Goal: Information Seeking & Learning: Learn about a topic

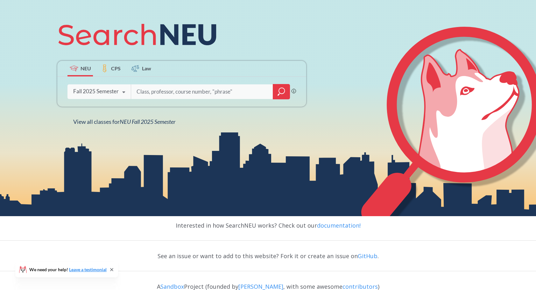
scroll to position [95, 0]
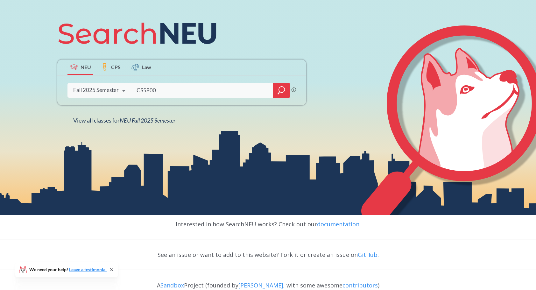
type input "CS5800"
click at [278, 82] on div "CS5800 Phrase search guarantees the exact search appears in the results. Ex. If…" at bounding box center [181, 90] width 249 height 30
click at [279, 84] on div at bounding box center [281, 90] width 17 height 15
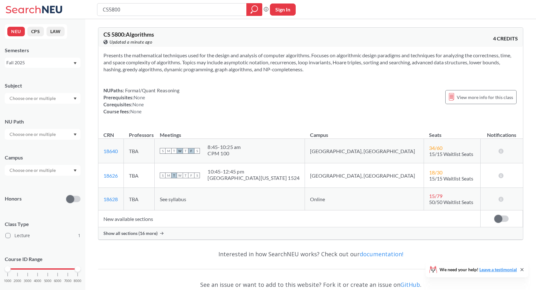
click at [146, 230] on span "Show all sections (16 more)" at bounding box center [130, 233] width 54 height 6
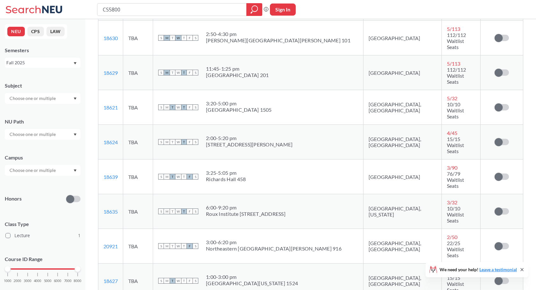
scroll to position [350, 0]
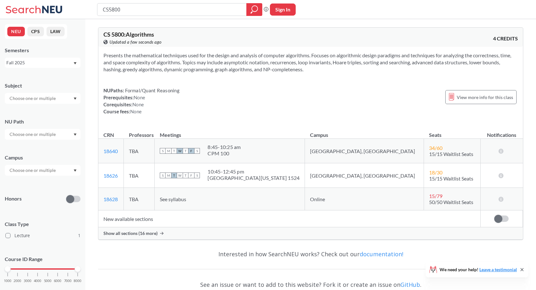
click at [61, 169] on div at bounding box center [43, 170] width 76 height 11
click at [56, 169] on input "text" at bounding box center [32, 170] width 53 height 8
click at [73, 169] on div at bounding box center [43, 170] width 76 height 11
click at [150, 232] on span "Show all sections (16 more)" at bounding box center [130, 233] width 54 height 6
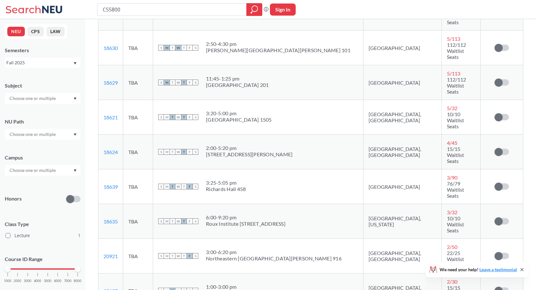
scroll to position [350, 0]
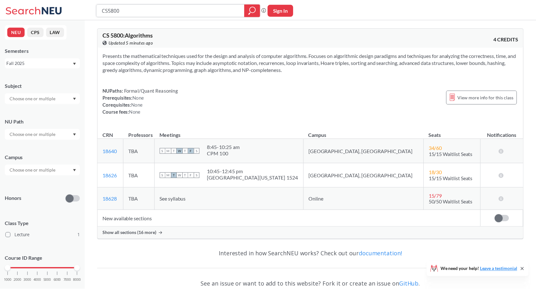
scroll to position [51, 0]
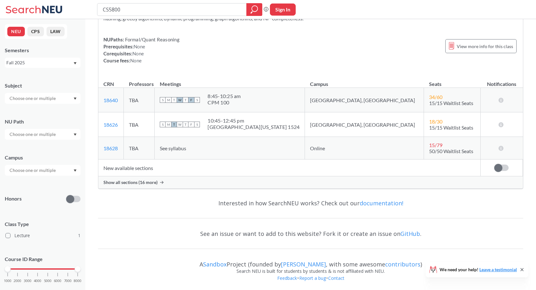
click at [143, 181] on span "Show all sections (16 more)" at bounding box center [130, 182] width 54 height 6
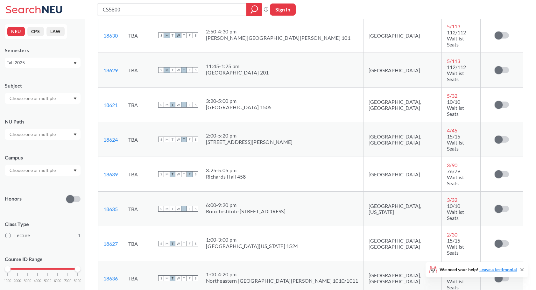
scroll to position [337, 0]
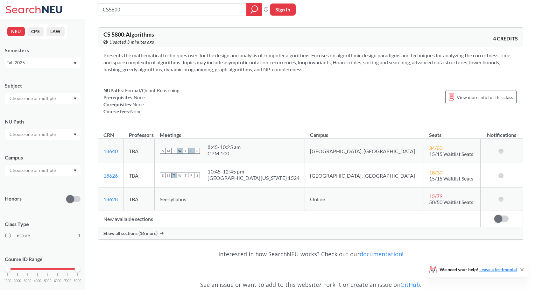
click at [144, 232] on span "Show all sections (16 more)" at bounding box center [130, 233] width 54 height 6
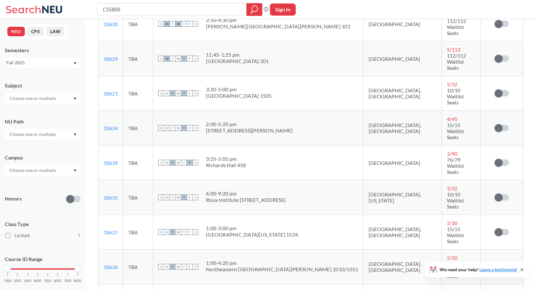
scroll to position [382, 0]
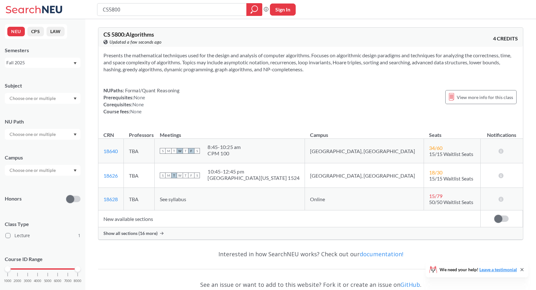
click at [154, 230] on span "Show all sections (16 more)" at bounding box center [130, 233] width 54 height 6
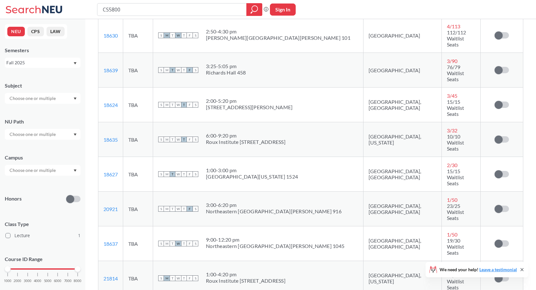
scroll to position [441, 0]
